Goal: Task Accomplishment & Management: Complete application form

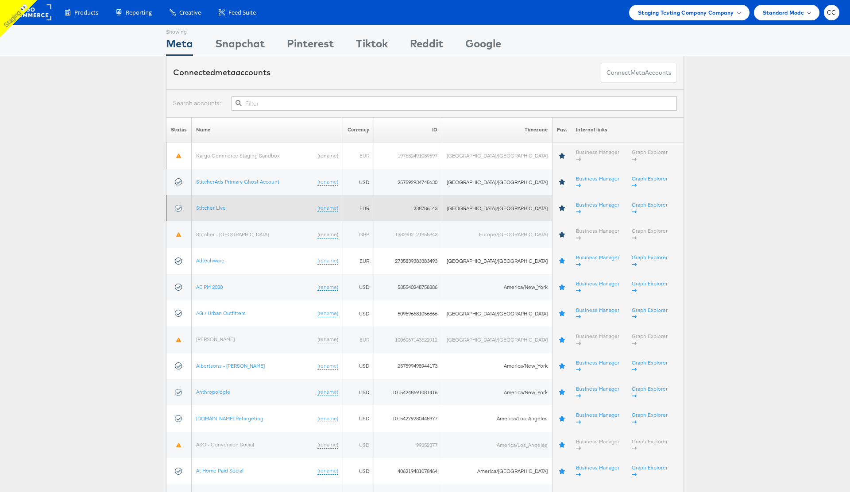
click at [216, 195] on td "Stitcher Live (rename)" at bounding box center [267, 208] width 151 height 26
click at [217, 205] on link "Stitcher Live" at bounding box center [211, 208] width 30 height 7
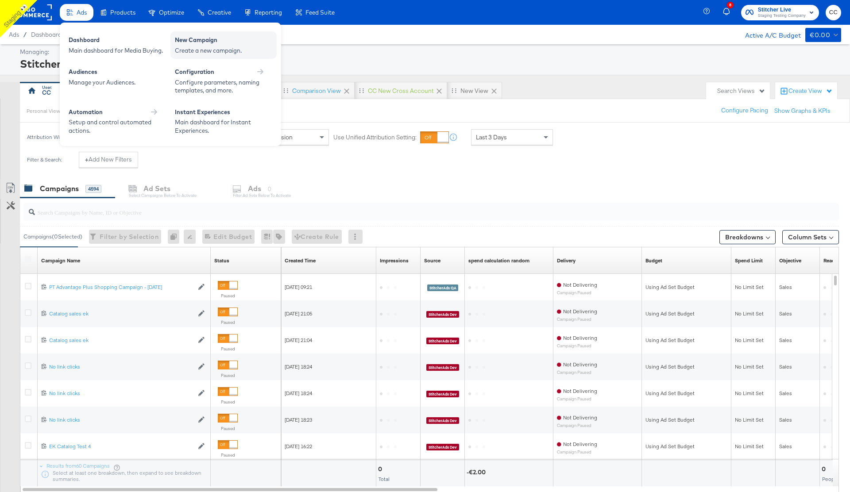
click at [204, 47] on div "Create a new campaign." at bounding box center [223, 51] width 97 height 8
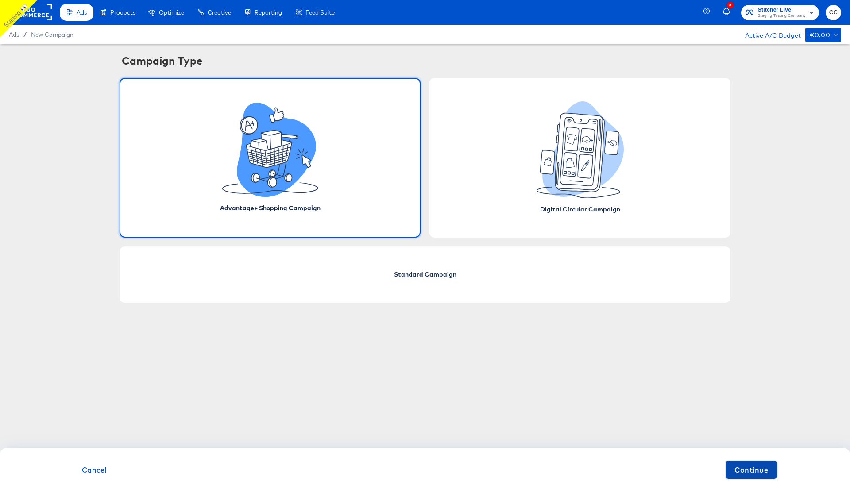
click at [747, 470] on span "Continue" at bounding box center [752, 470] width 34 height 12
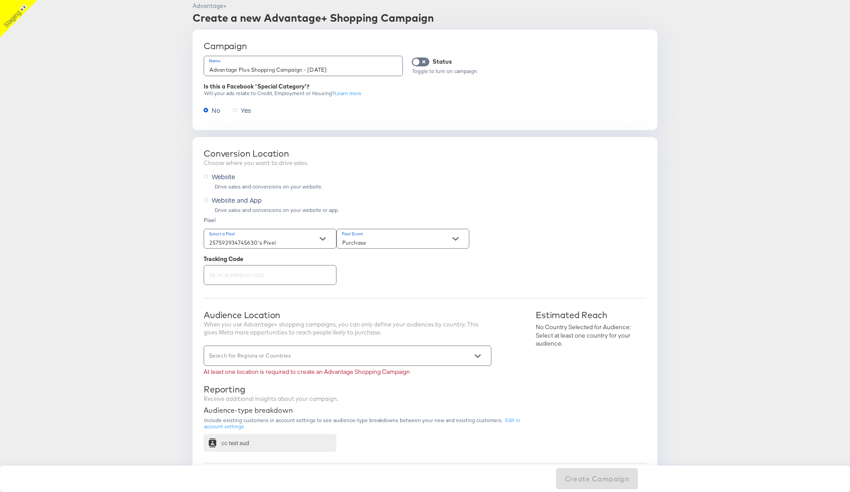
scroll to position [59, 0]
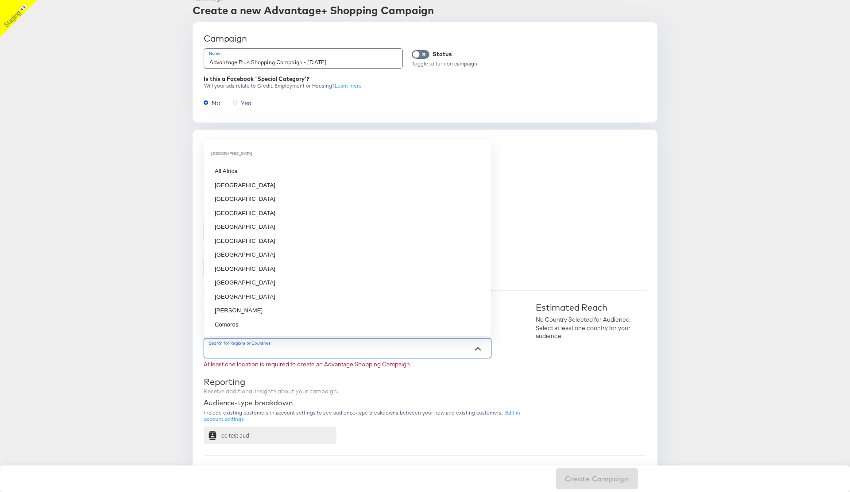
click at [306, 348] on input "Search for Regions or Countries" at bounding box center [335, 352] width 255 height 10
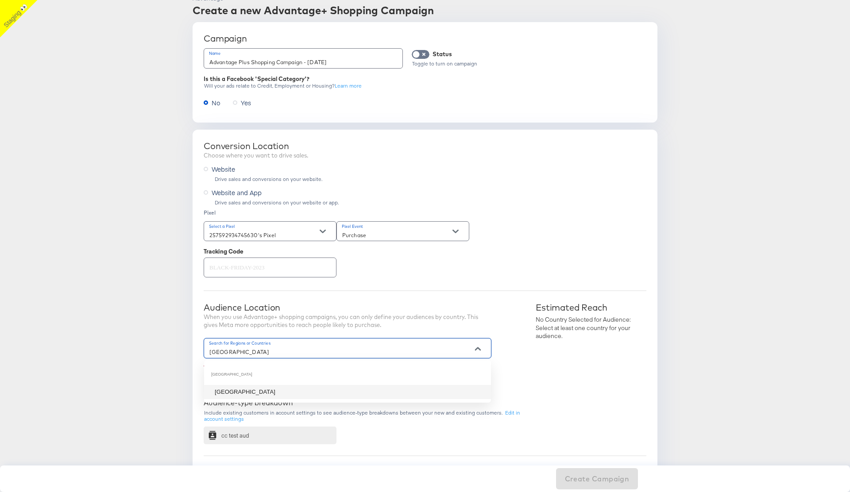
click at [255, 391] on li "[GEOGRAPHIC_DATA]" at bounding box center [347, 392] width 287 height 14
type input "[GEOGRAPHIC_DATA]"
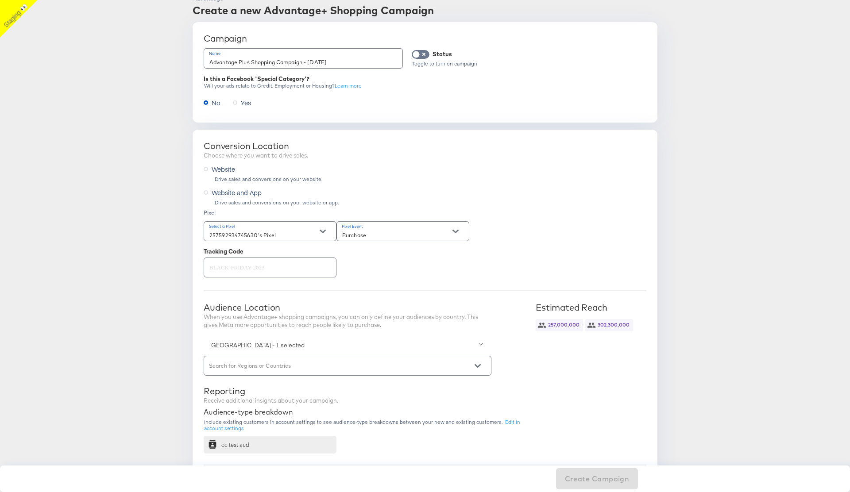
click at [157, 346] on article "Advantage+ Create a new Advantage+ Shopping Campaign Campaign Name Advantage Pl…" at bounding box center [425, 401] width 850 height 833
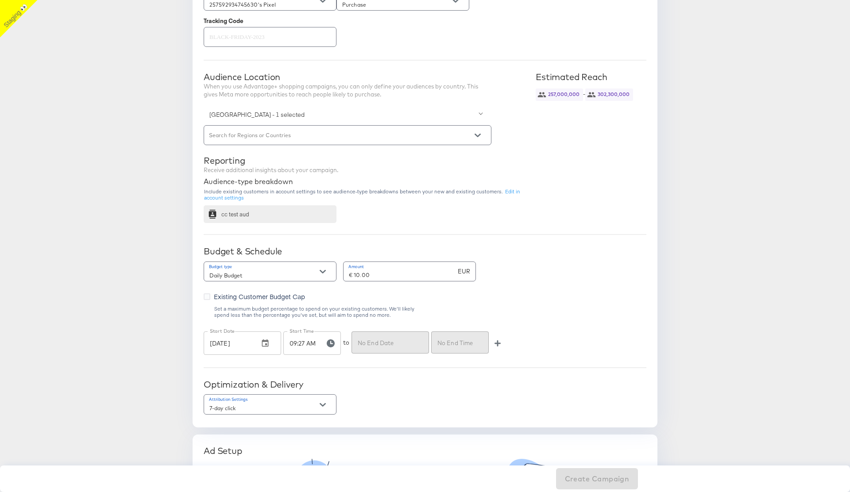
scroll to position [385, 0]
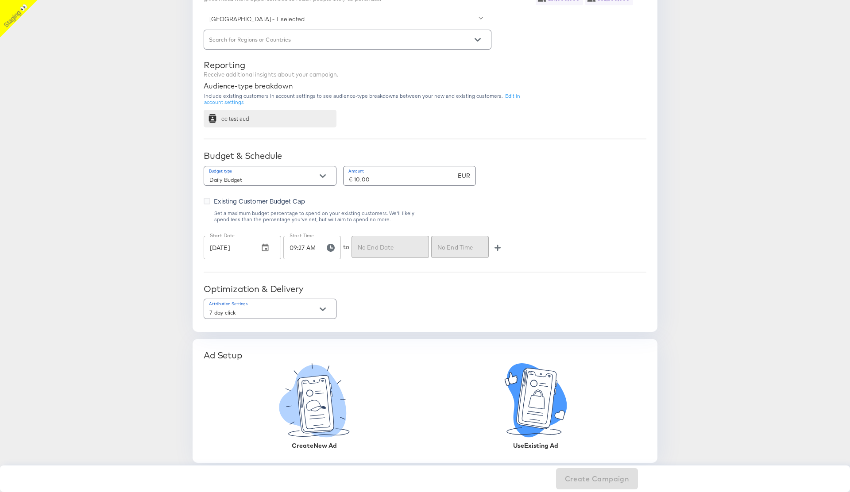
click at [559, 412] on icon at bounding box center [560, 416] width 10 height 10
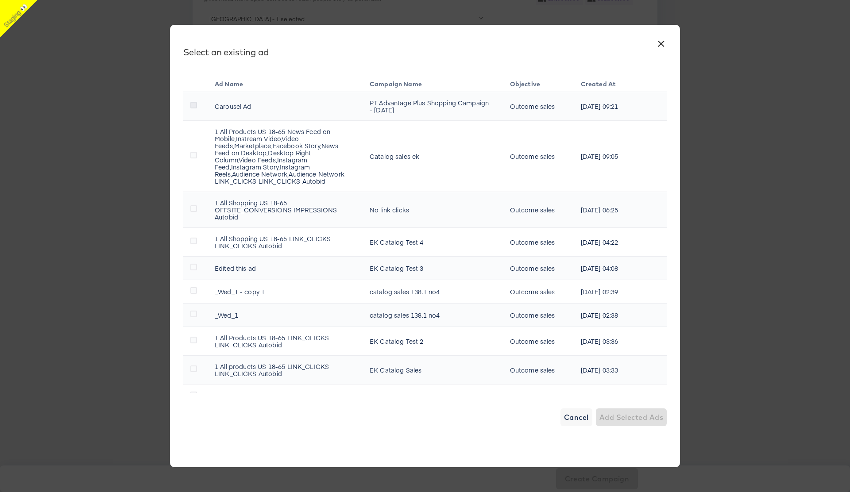
click at [195, 105] on icon at bounding box center [193, 105] width 7 height 7
click at [0, 0] on input "checkbox" at bounding box center [0, 0] width 0 height 0
click at [630, 419] on span "Add Selected Ad" at bounding box center [633, 417] width 60 height 12
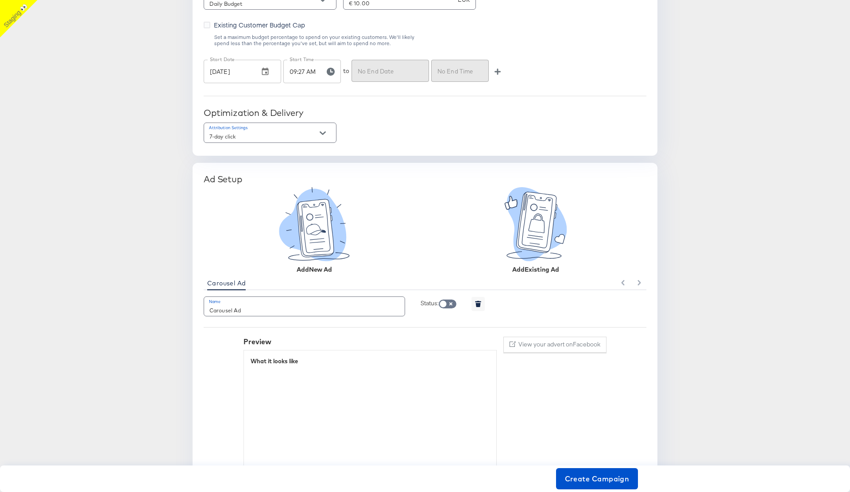
scroll to position [602, 0]
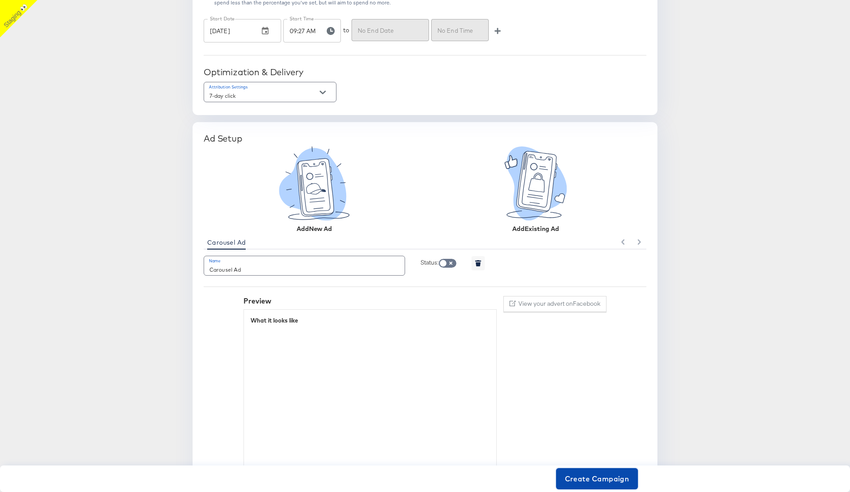
click at [597, 479] on span "Create Campaign" at bounding box center [597, 479] width 65 height 12
